Goal: Use online tool/utility: Utilize a website feature to perform a specific function

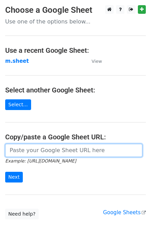
click at [41, 154] on input "url" at bounding box center [73, 150] width 137 height 13
type input "https://docs.google.com/spreadsheets/d/1NSPy5y9XraHPasg8dEzu-ngu0Ro3lXZEEAXZcNX…"
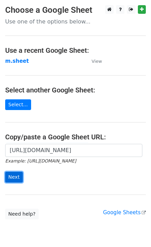
click at [16, 178] on input "Next" at bounding box center [14, 177] width 18 height 11
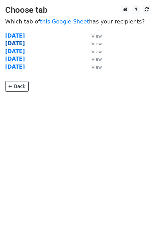
click at [16, 42] on strong "Tuesday" at bounding box center [15, 43] width 20 height 6
